Goal: Task Accomplishment & Management: Complete application form

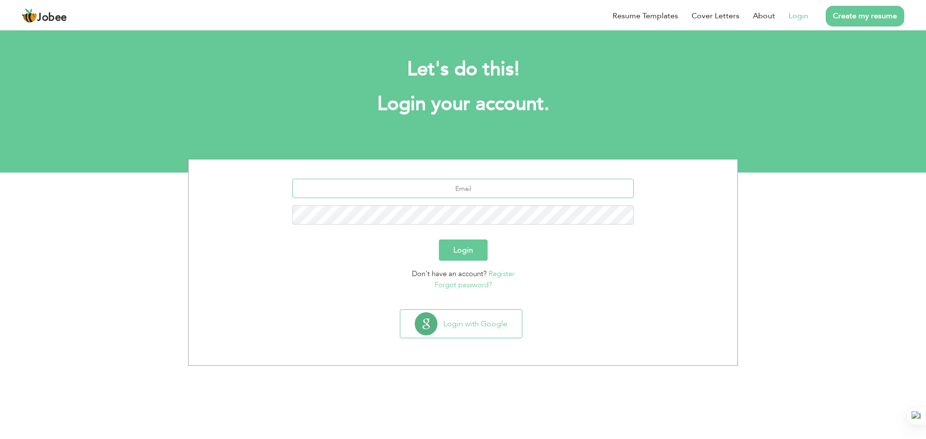
click at [491, 188] on input "text" at bounding box center [463, 188] width 342 height 19
type input "khan.maazkhan120@gmail.com"
click at [439, 240] on button "Login" at bounding box center [463, 250] width 49 height 21
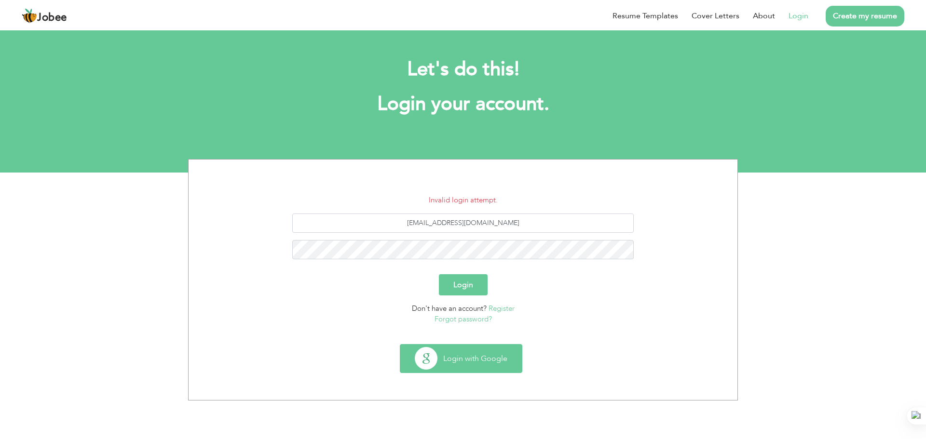
click at [474, 354] on button "Login with Google" at bounding box center [460, 359] width 121 height 28
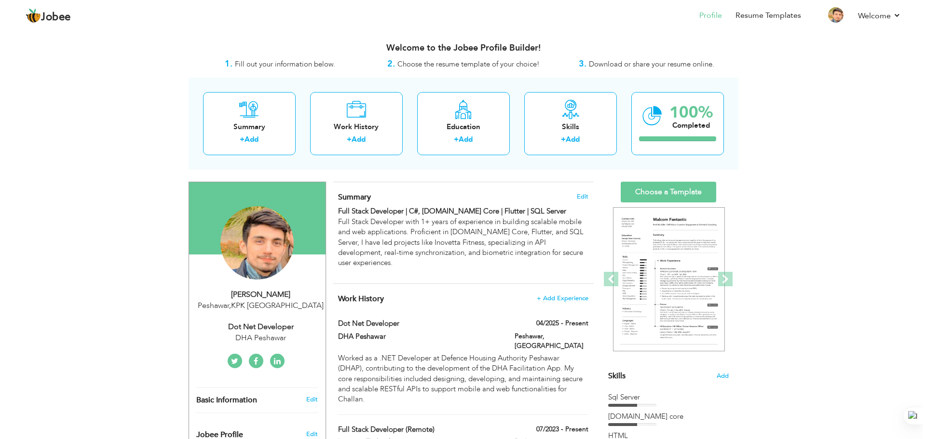
scroll to position [48, 0]
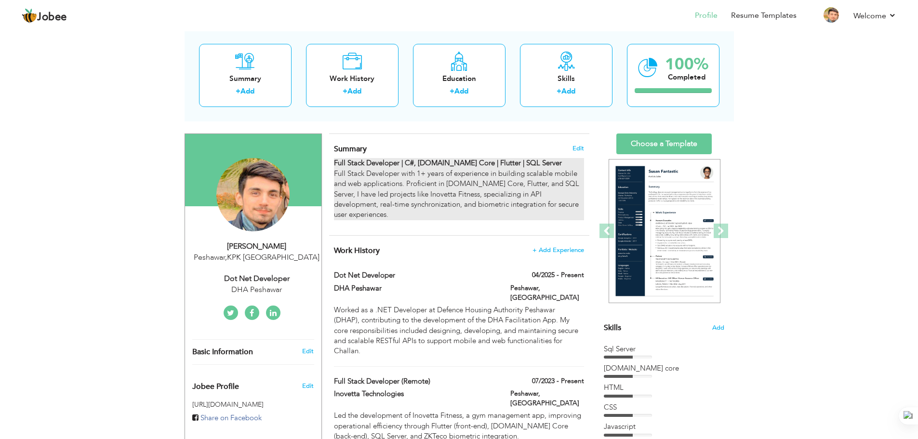
click at [492, 166] on strong "Full Stack Developer | C#, ASP.NET Core | Flutter | SQL Server" at bounding box center [448, 163] width 228 height 10
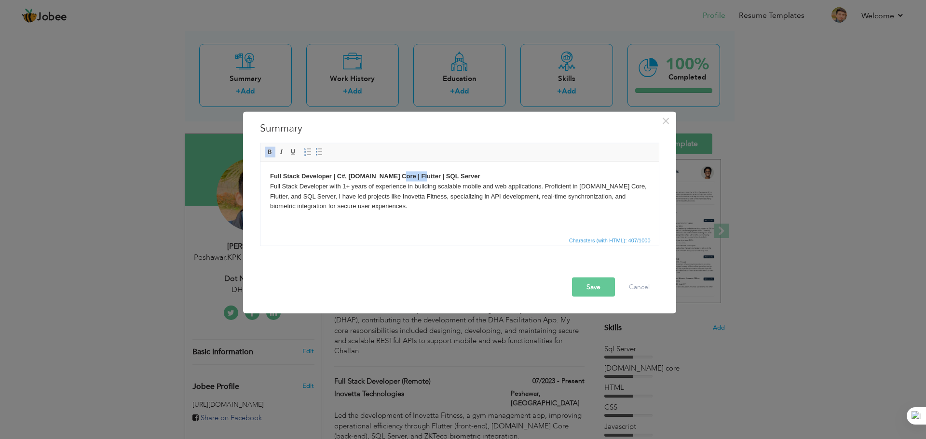
drag, startPoint x: 416, startPoint y: 175, endPoint x: 395, endPoint y: 175, distance: 20.7
click at [395, 175] on strong "Full Stack Developer | C#, ASP.NET Core | Flutter | SQL Server" at bounding box center [374, 175] width 210 height 7
click at [586, 287] on button "Save" at bounding box center [593, 286] width 43 height 19
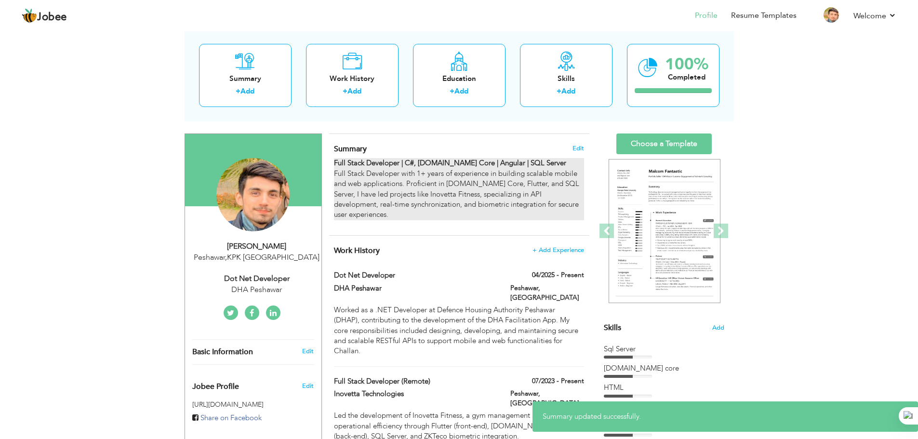
click at [521, 197] on p "Full Stack Developer | C#, ASP.NET Core | Angular | SQL Server Full Stack Devel…" at bounding box center [459, 189] width 250 height 62
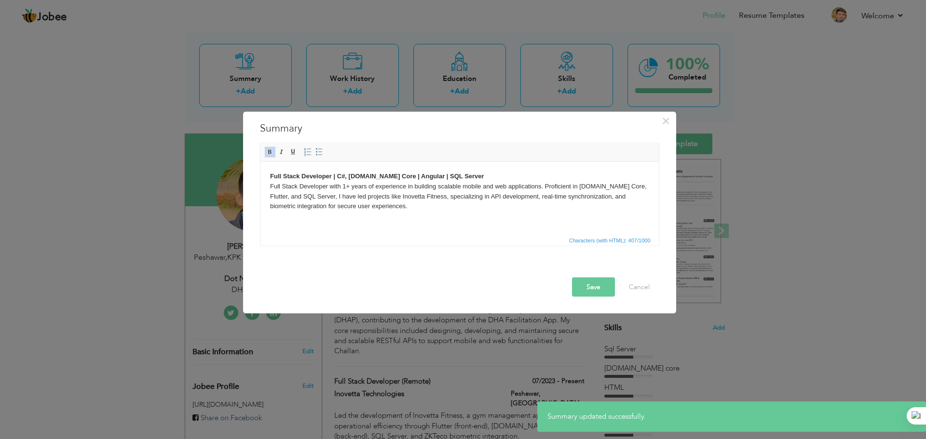
click at [412, 175] on strong "Full Stack Developer | C#, [DOMAIN_NAME] Core | Angular | SQL Server" at bounding box center [376, 175] width 214 height 7
click at [412, 174] on strong "Full Stack Developer | C#, [DOMAIN_NAME] Core | Angular | SQL Server" at bounding box center [376, 175] width 214 height 7
click at [411, 174] on strong "Full Stack Developer | C#, [DOMAIN_NAME] Core | Angular | SQL Server" at bounding box center [376, 175] width 214 height 7
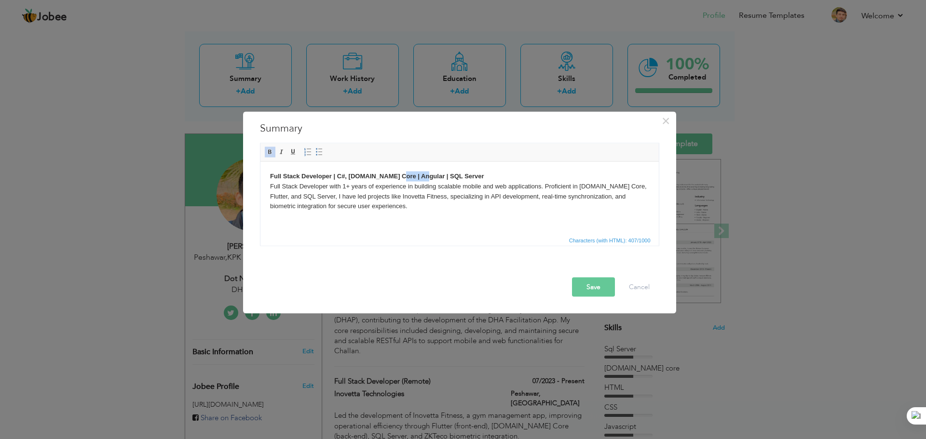
copy strong "Angular"
click at [629, 184] on p "Full Stack Developer | C#, ASP.NET Core | Angular | SQL Server Full Stack Devel…" at bounding box center [458, 191] width 379 height 40
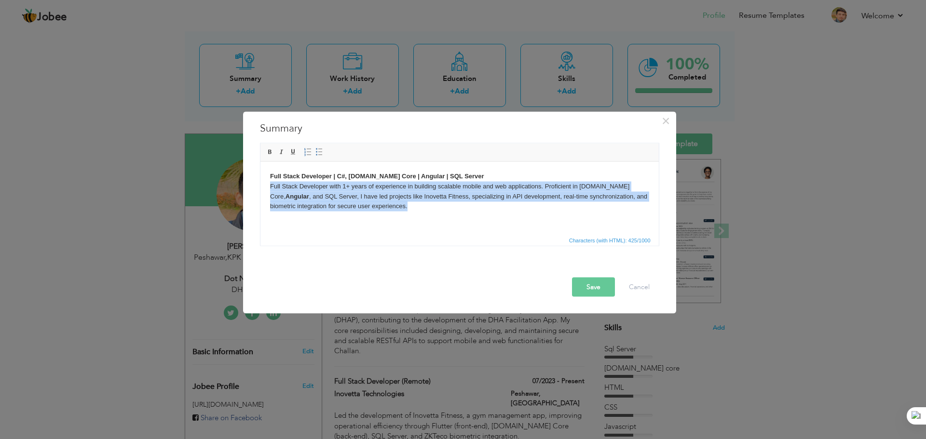
drag, startPoint x: 391, startPoint y: 208, endPoint x: 262, endPoint y: 182, distance: 131.8
click at [262, 182] on html "Full Stack Developer | C#, ASP.NET Core | Angular | SQL Server Full Stack Devel…" at bounding box center [459, 190] width 398 height 59
copy p "Full Stack Developer with 1+ years of experience in building scalable mobile an…"
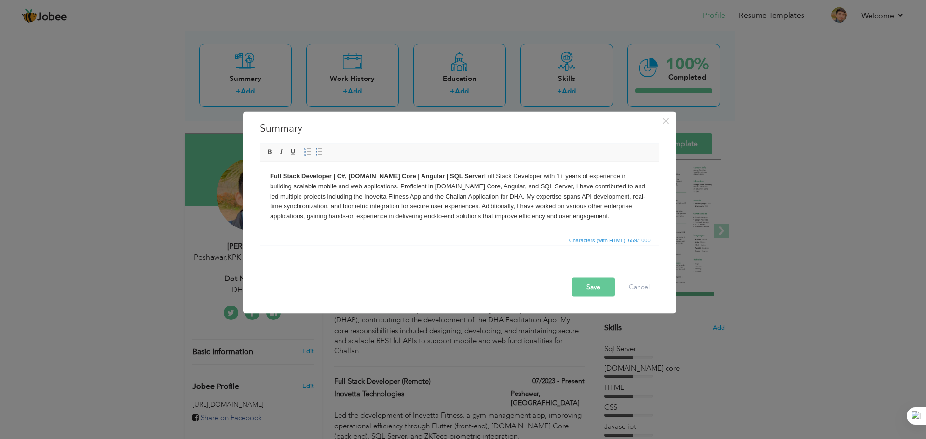
click at [460, 176] on p "Full Stack Developer | C#, ASP.NET Core | Angular | SQL Server Full Stack Devel…" at bounding box center [458, 196] width 379 height 50
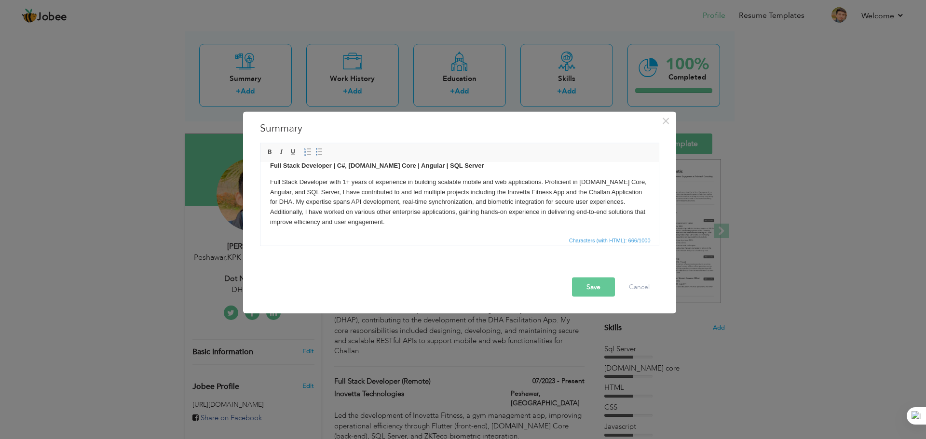
scroll to position [13, 0]
click at [578, 287] on button "Save" at bounding box center [593, 286] width 43 height 19
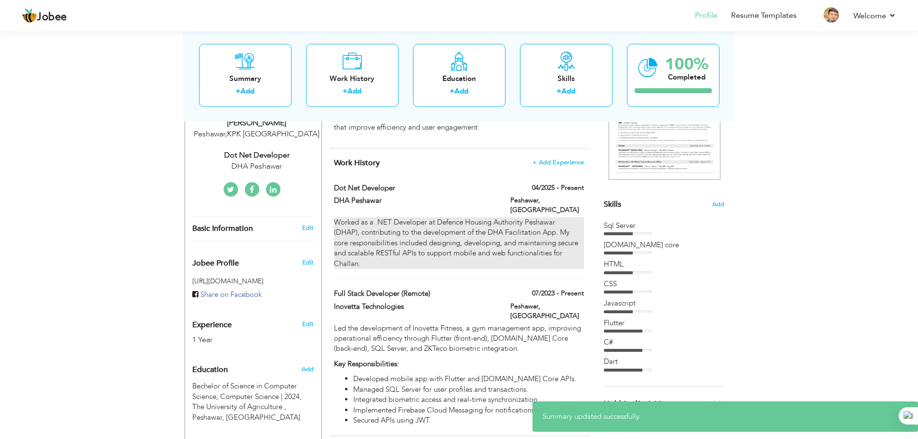
scroll to position [193, 0]
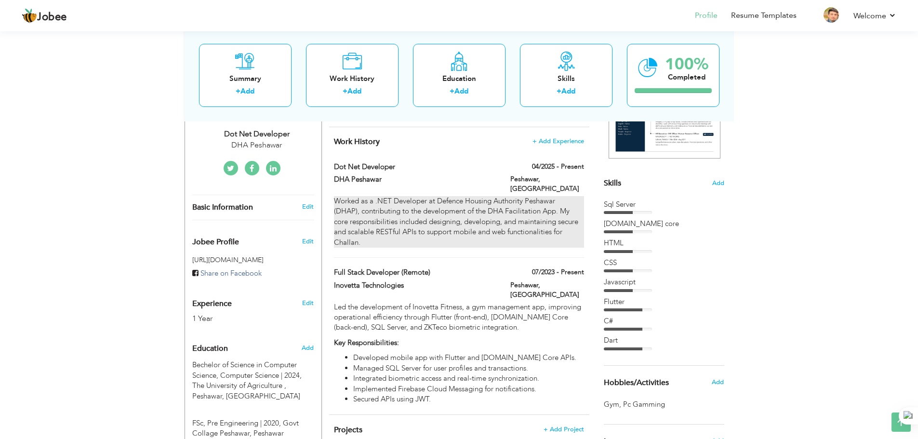
click at [425, 221] on div "Worked as a .NET Developer at Defence Housing Authority Peshawar (DHAP), contri…" at bounding box center [459, 222] width 250 height 52
type input "Dot Net Developer"
type input "DHA Peshawar"
type input "04/2025"
type input "[GEOGRAPHIC_DATA]"
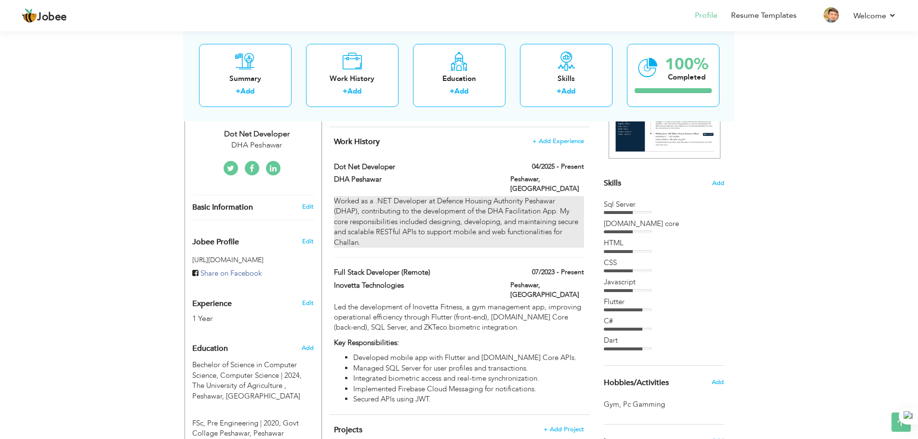
type input "Peshawar"
checkbox input "true"
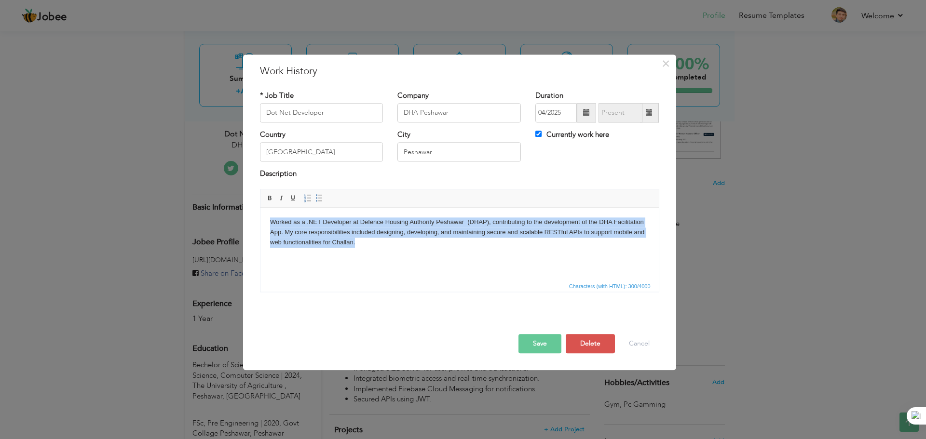
drag, startPoint x: 359, startPoint y: 242, endPoint x: 260, endPoint y: 219, distance: 101.5
click at [260, 219] on html "Worked as a .NET Developer at Defence Housing Authority Peshawar (DHAP), contri…" at bounding box center [459, 232] width 398 height 49
copy body "Worked as a .NET Developer at Defence Housing Authority Peshawar (DHAP), contri…"
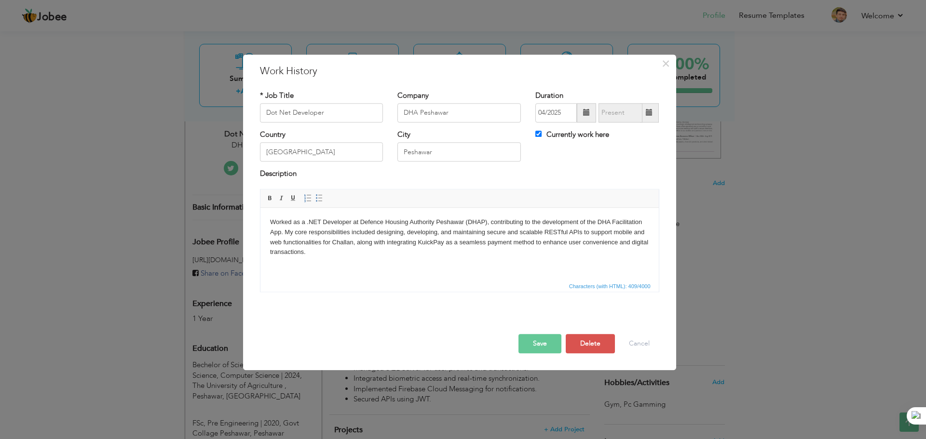
click at [541, 346] on button "Save" at bounding box center [539, 343] width 43 height 19
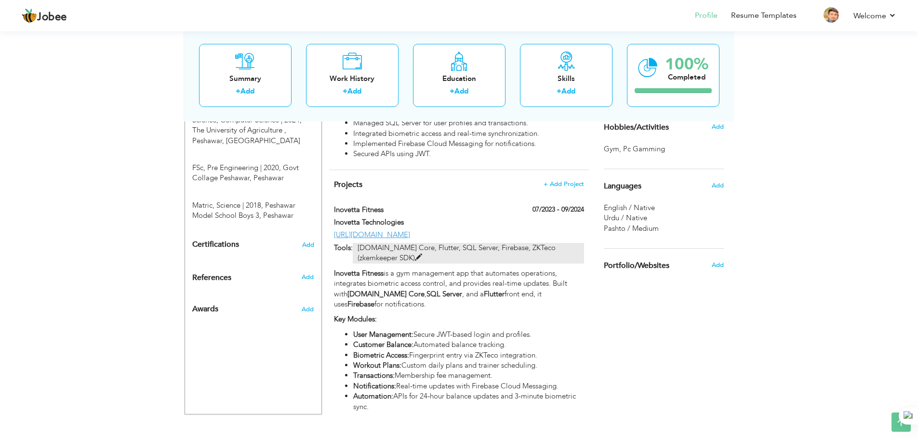
scroll to position [450, 0]
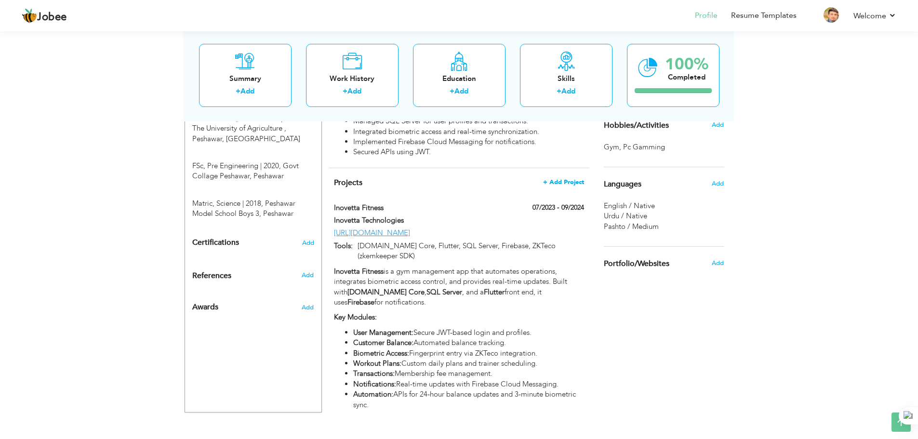
click at [564, 179] on span "+ Add Project" at bounding box center [563, 182] width 41 height 7
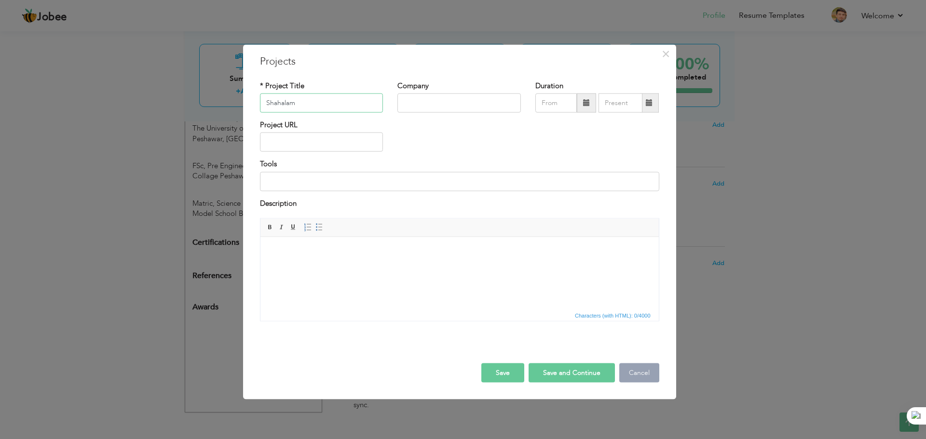
type input "Shahalam"
click at [626, 368] on button "Cancel" at bounding box center [639, 372] width 40 height 19
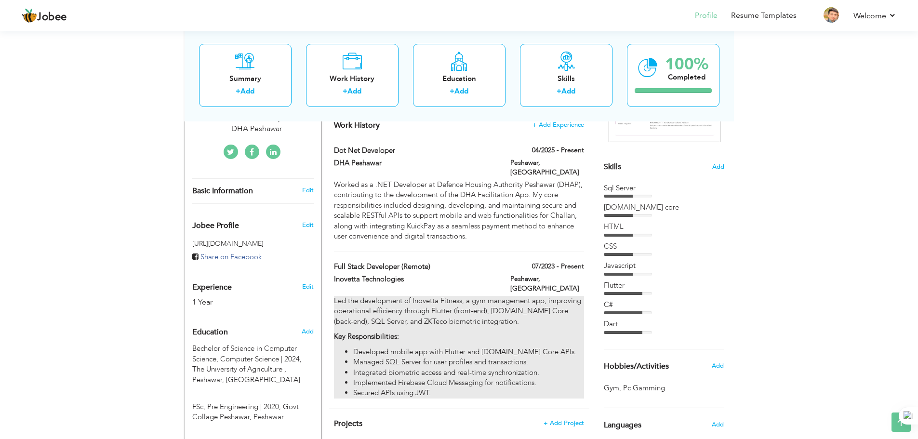
scroll to position [16, 0]
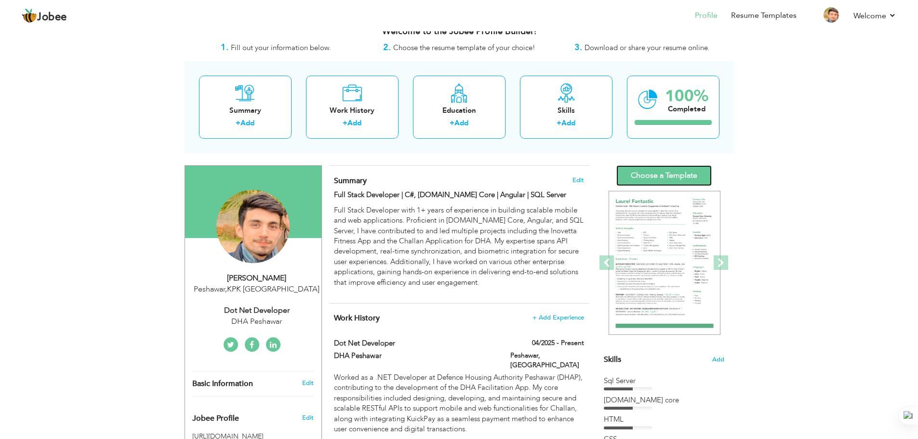
click at [657, 183] on link "Choose a Template" at bounding box center [664, 175] width 95 height 21
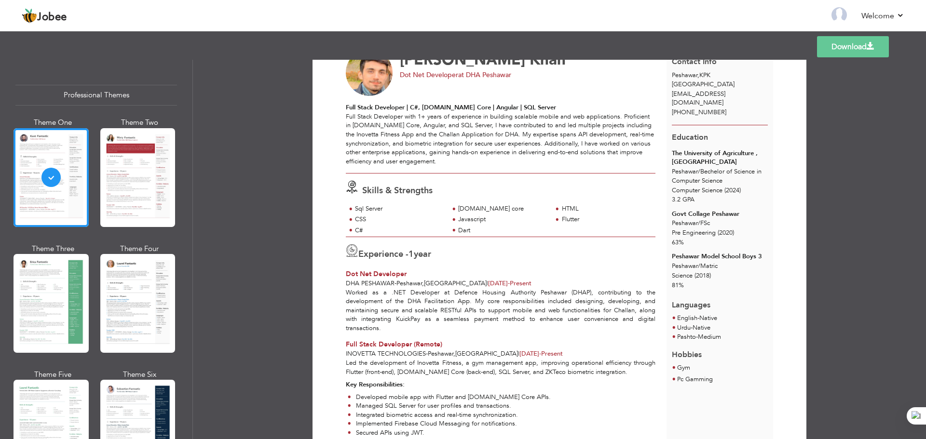
scroll to position [96, 0]
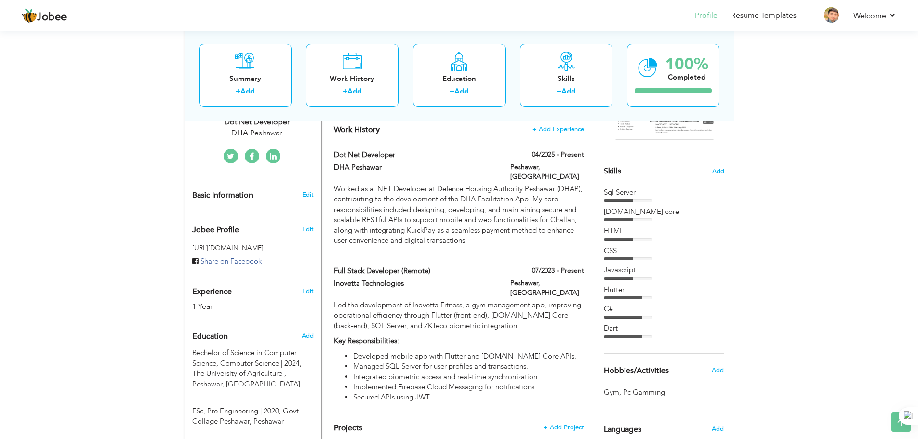
scroll to position [201, 0]
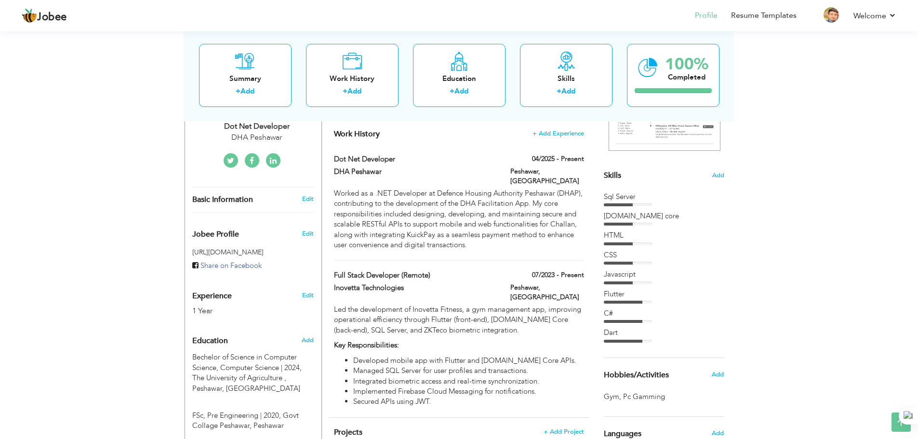
click at [624, 292] on div "Flutter" at bounding box center [664, 294] width 121 height 10
click at [715, 173] on span "Add" at bounding box center [718, 175] width 13 height 9
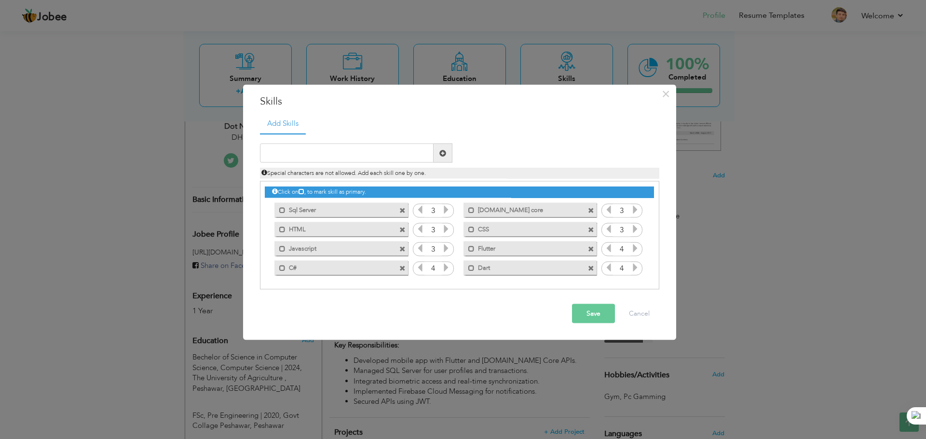
click at [484, 247] on label "Flutter" at bounding box center [522, 247] width 97 height 12
click at [492, 248] on label "Flutter" at bounding box center [524, 247] width 96 height 12
click at [492, 248] on label "Flutter" at bounding box center [522, 247] width 97 height 12
click at [492, 248] on label "Flutter" at bounding box center [524, 247] width 96 height 12
click at [591, 249] on span at bounding box center [591, 249] width 6 height 6
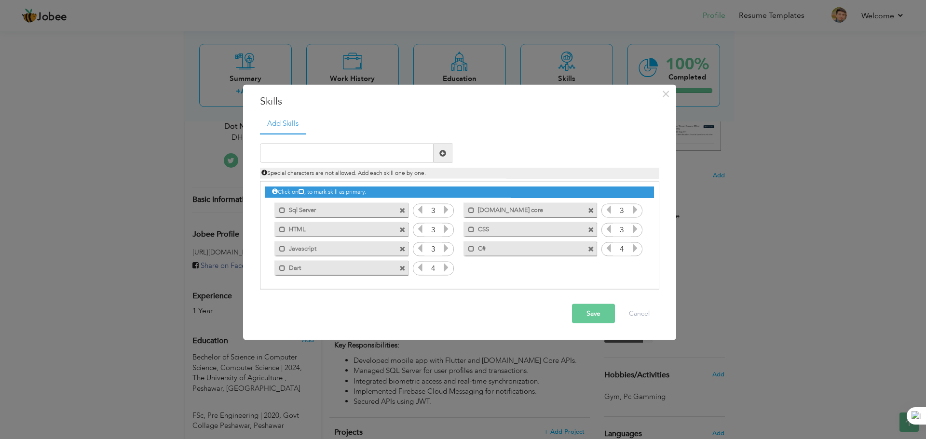
click at [591, 249] on span at bounding box center [591, 249] width 6 height 6
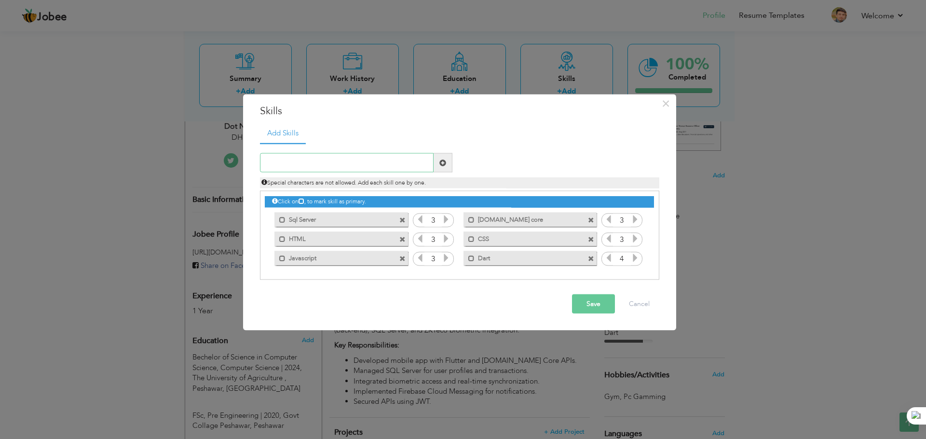
click at [323, 163] on input "text" at bounding box center [347, 162] width 174 height 19
type input "Angular"
click at [439, 163] on span at bounding box center [442, 162] width 7 height 7
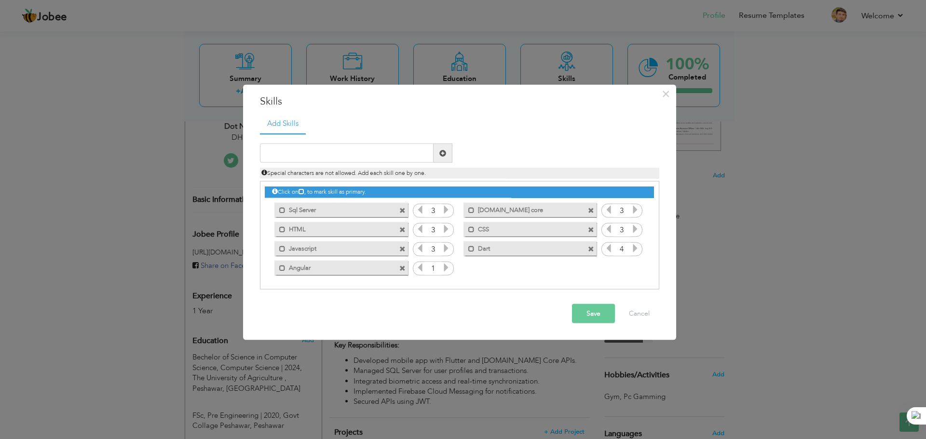
click at [449, 267] on icon at bounding box center [446, 267] width 9 height 9
click at [446, 267] on icon at bounding box center [446, 267] width 9 height 9
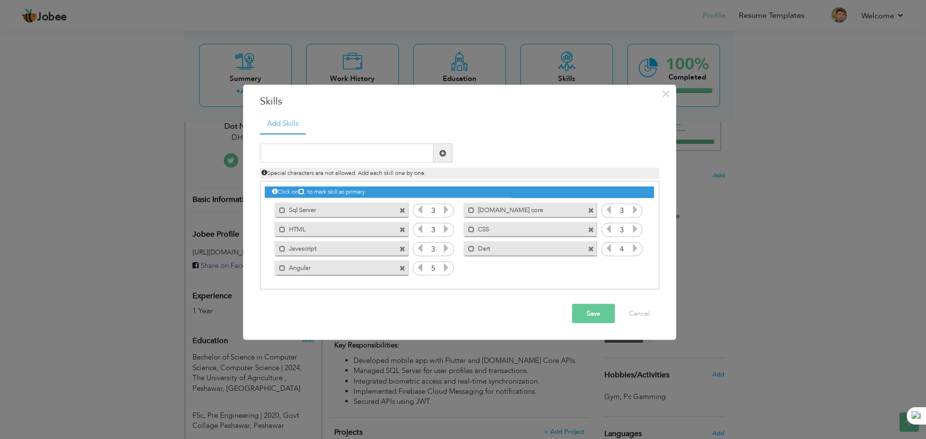
click at [446, 267] on icon at bounding box center [446, 267] width 9 height 9
click at [420, 267] on icon at bounding box center [420, 267] width 9 height 9
click at [346, 162] on input "text" at bounding box center [347, 153] width 174 height 19
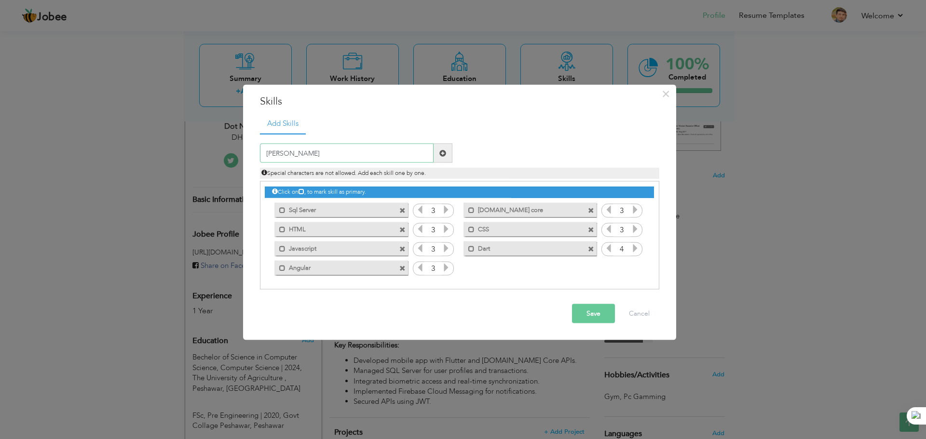
type input "T"
click at [593, 315] on button "Save" at bounding box center [593, 313] width 43 height 19
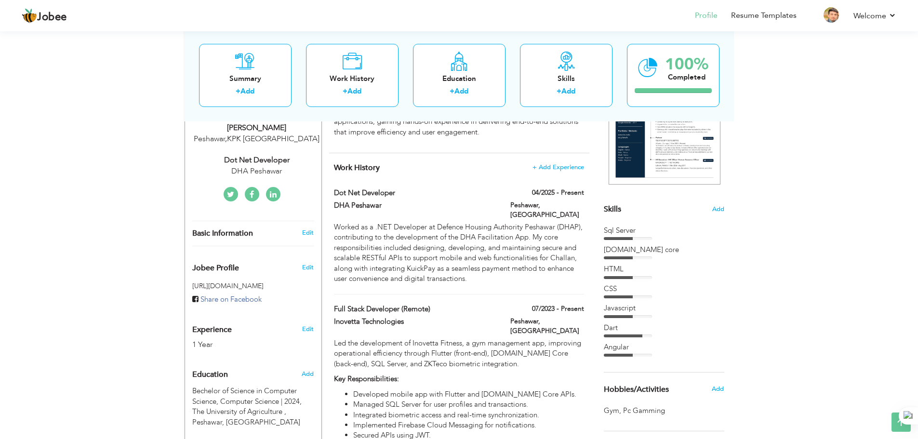
scroll to position [152, 0]
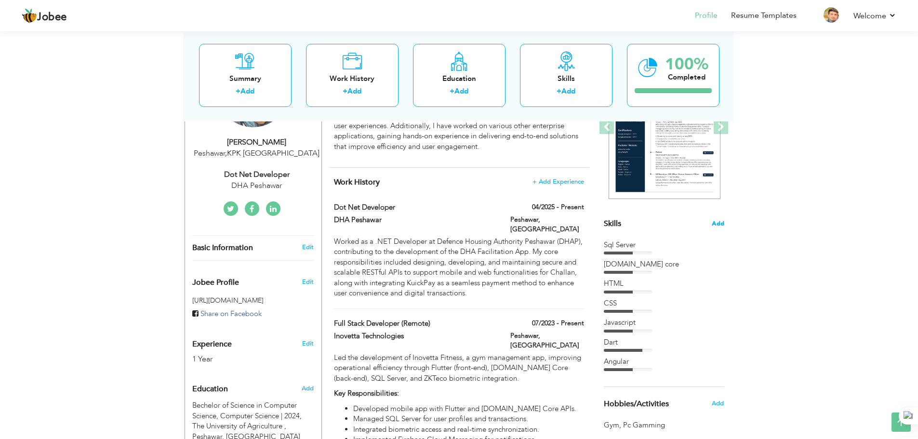
click at [719, 221] on span "Add" at bounding box center [718, 223] width 13 height 9
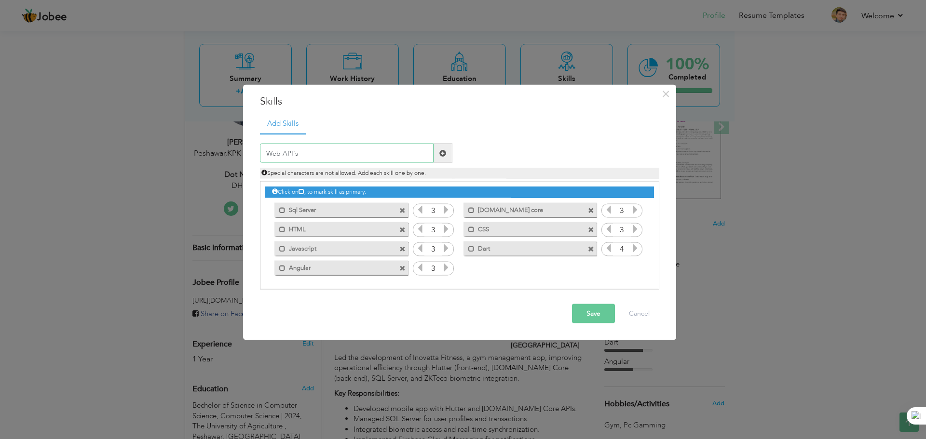
type input "Web API's"
click at [442, 154] on span at bounding box center [442, 152] width 7 height 7
click at [358, 159] on input "text" at bounding box center [347, 153] width 174 height 19
type input "Web API"
click at [445, 151] on span at bounding box center [442, 152] width 7 height 7
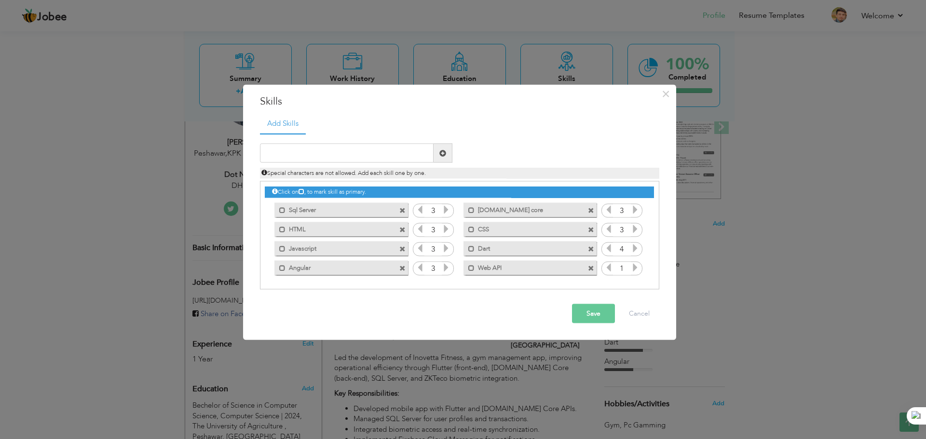
click at [637, 270] on icon at bounding box center [635, 267] width 9 height 9
click at [595, 307] on button "Save" at bounding box center [593, 313] width 43 height 19
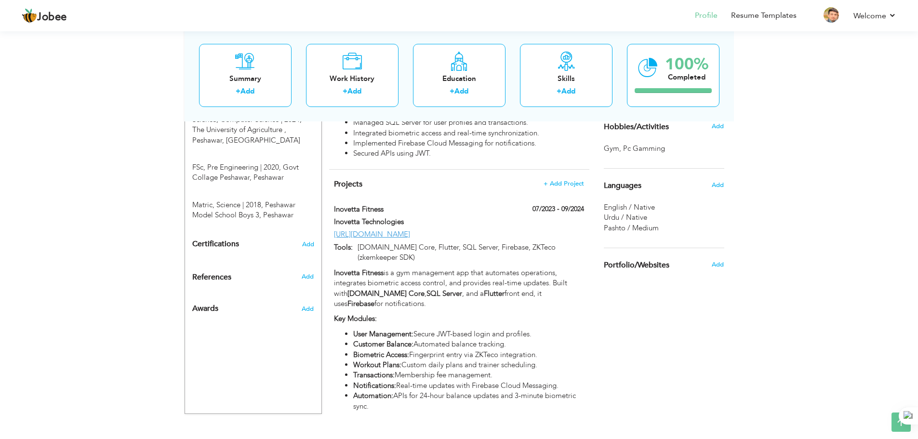
scroll to position [450, 0]
click at [650, 287] on div "Choose a Template ‹" at bounding box center [665, 71] width 137 height 681
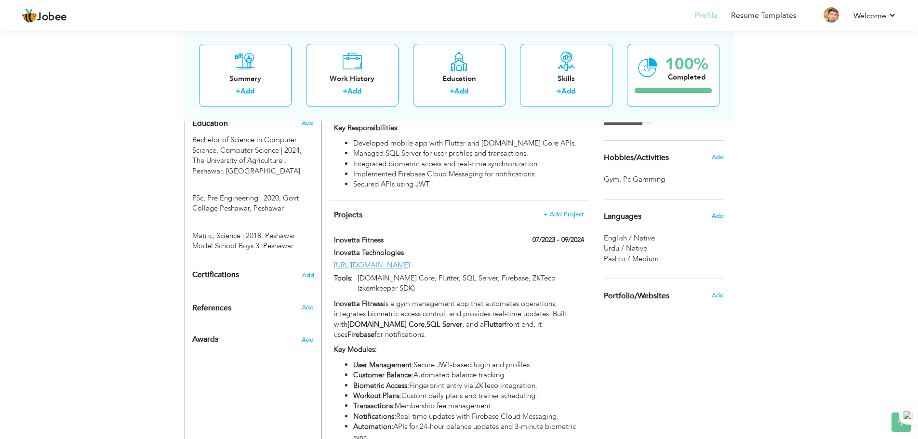
scroll to position [354, 0]
